Goal: Navigation & Orientation: Go to known website

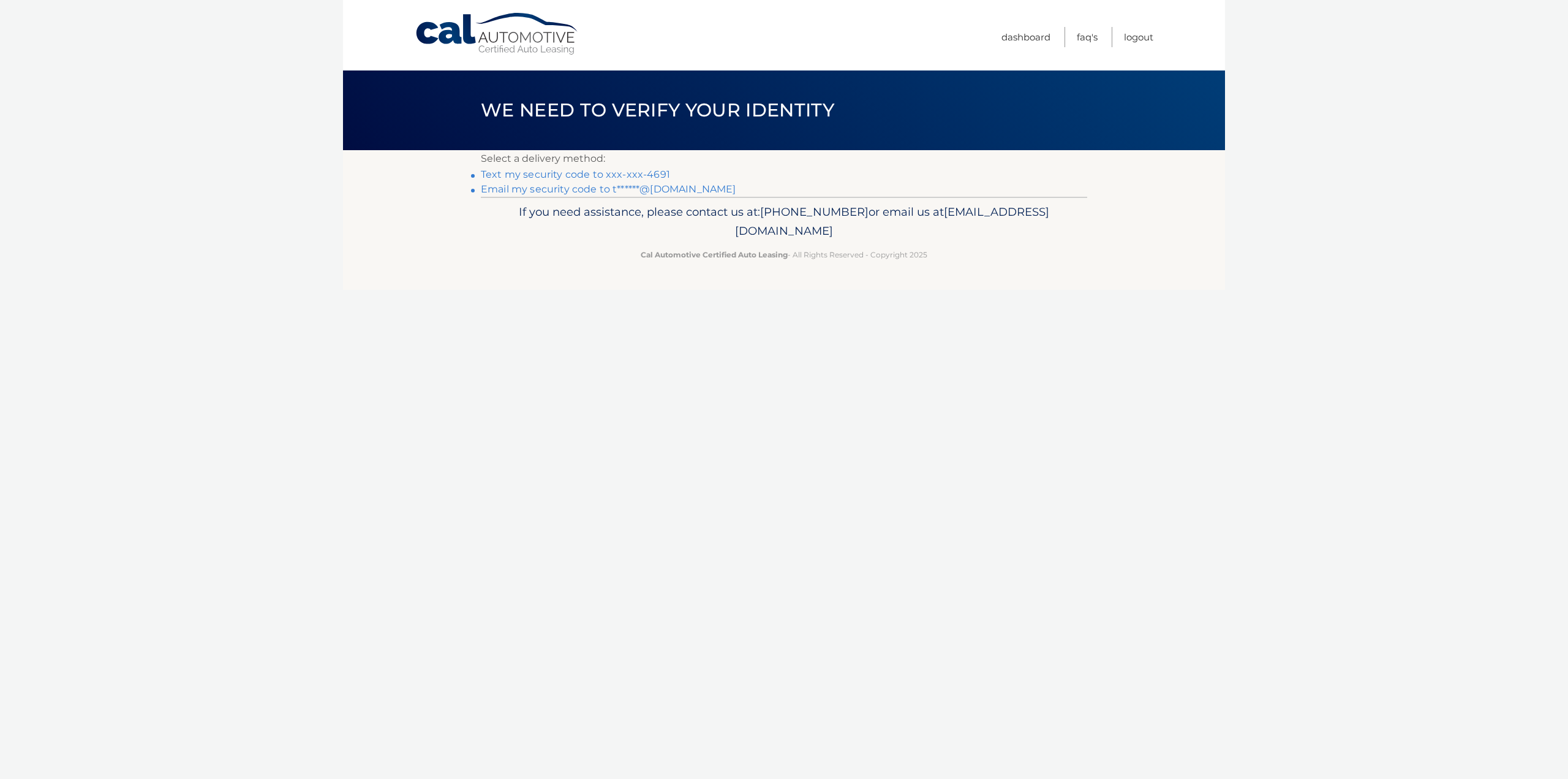
click at [650, 174] on link "Text my security code to xxx-xxx-4691" at bounding box center [575, 174] width 189 height 11
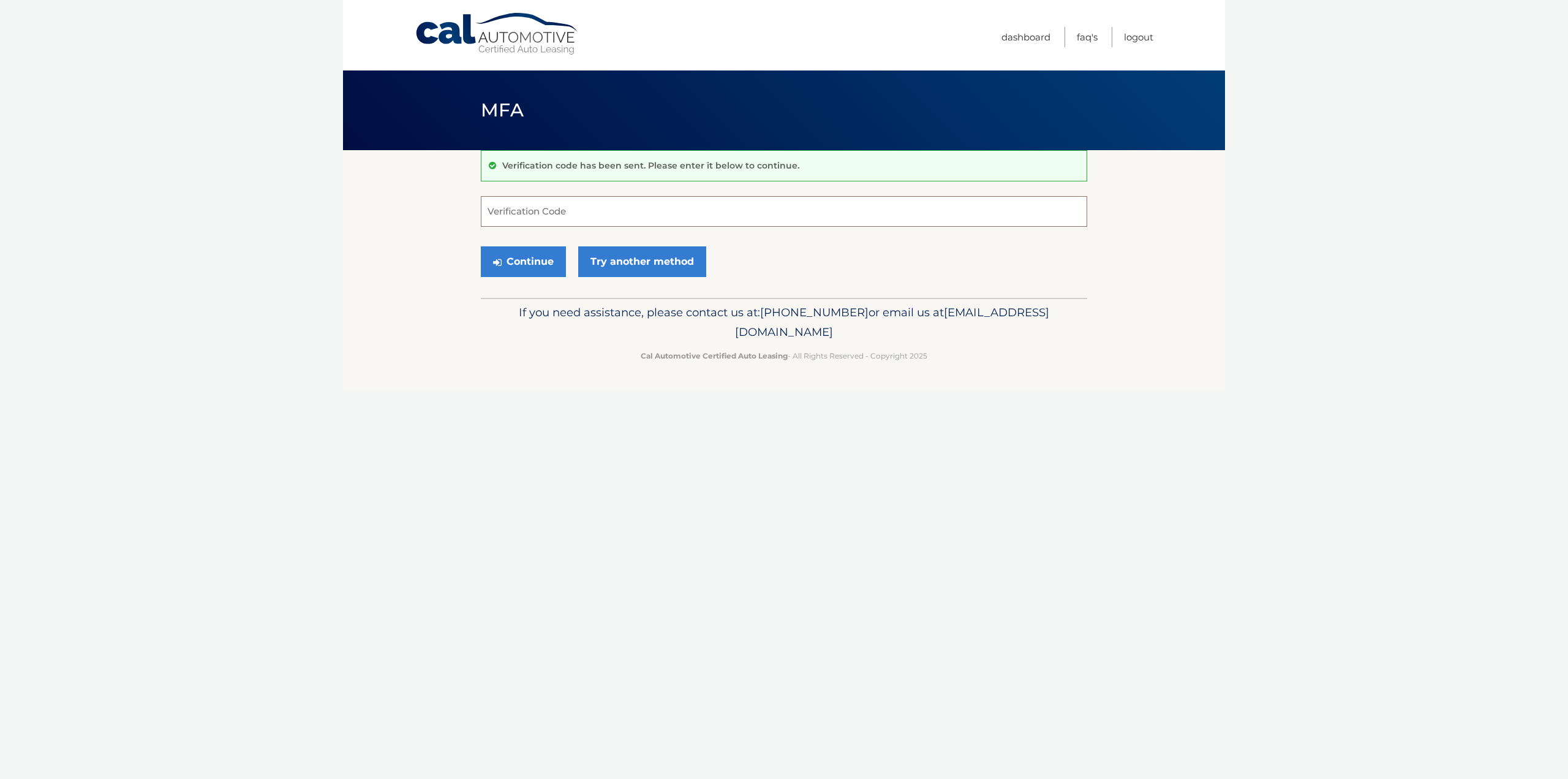
click at [628, 212] on input "Verification Code" at bounding box center [784, 212] width 607 height 31
type input "618721"
click at [481, 246] on button "Continue" at bounding box center [523, 262] width 85 height 31
